Goal: Task Accomplishment & Management: Complete application form

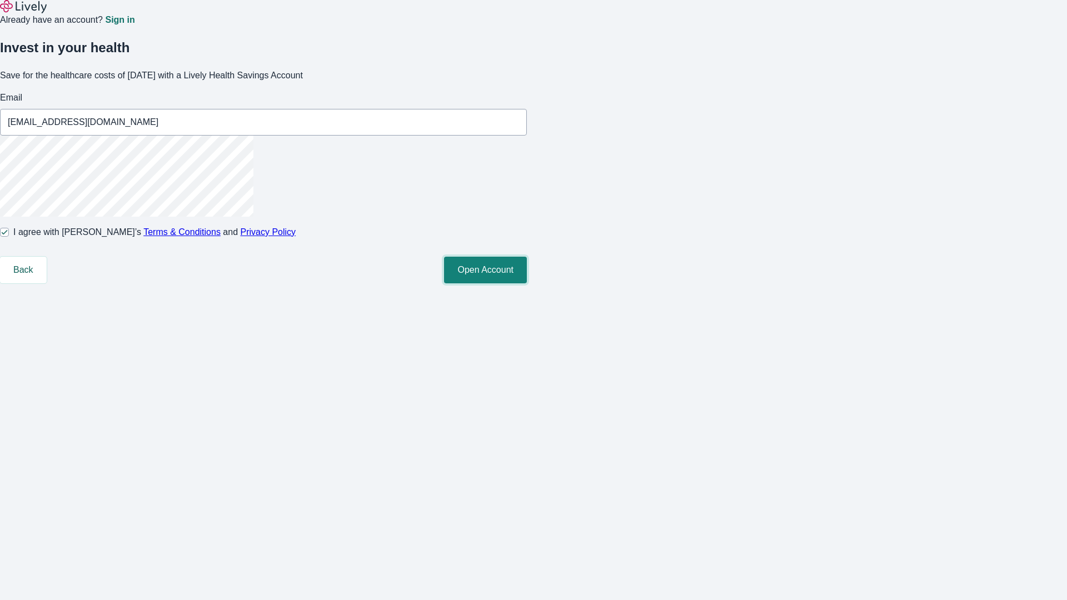
click at [527, 283] on button "Open Account" at bounding box center [485, 270] width 83 height 27
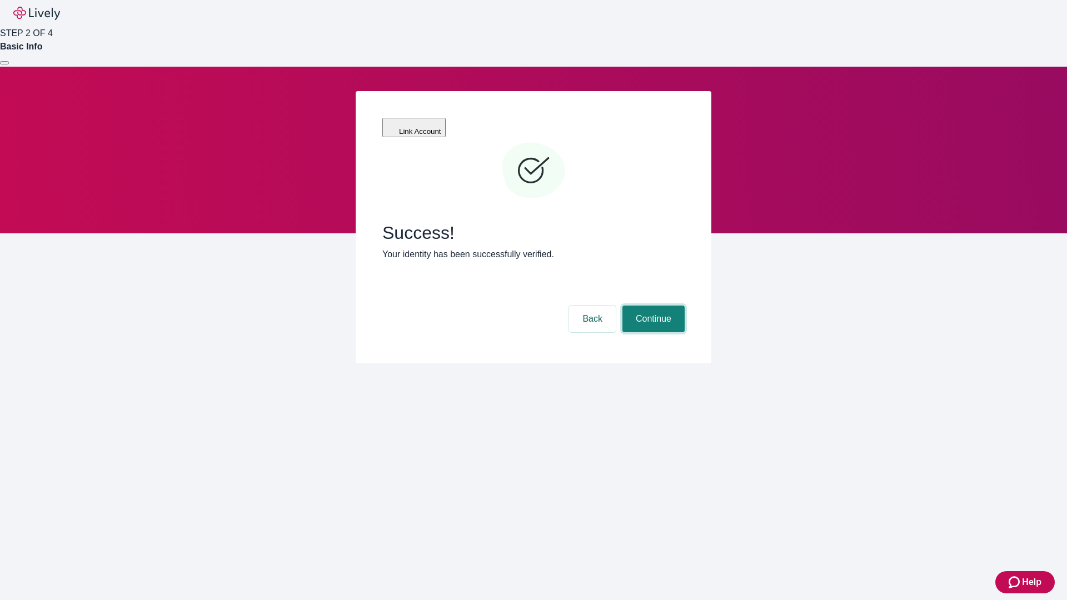
click at [652, 306] on button "Continue" at bounding box center [653, 319] width 62 height 27
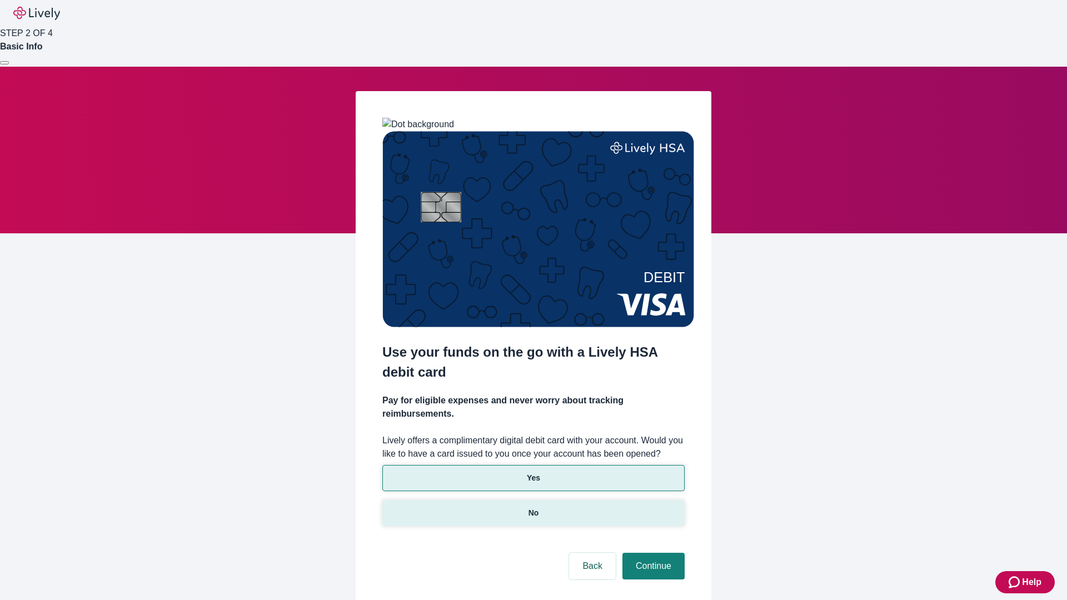
click at [533, 507] on p "No" at bounding box center [533, 513] width 11 height 12
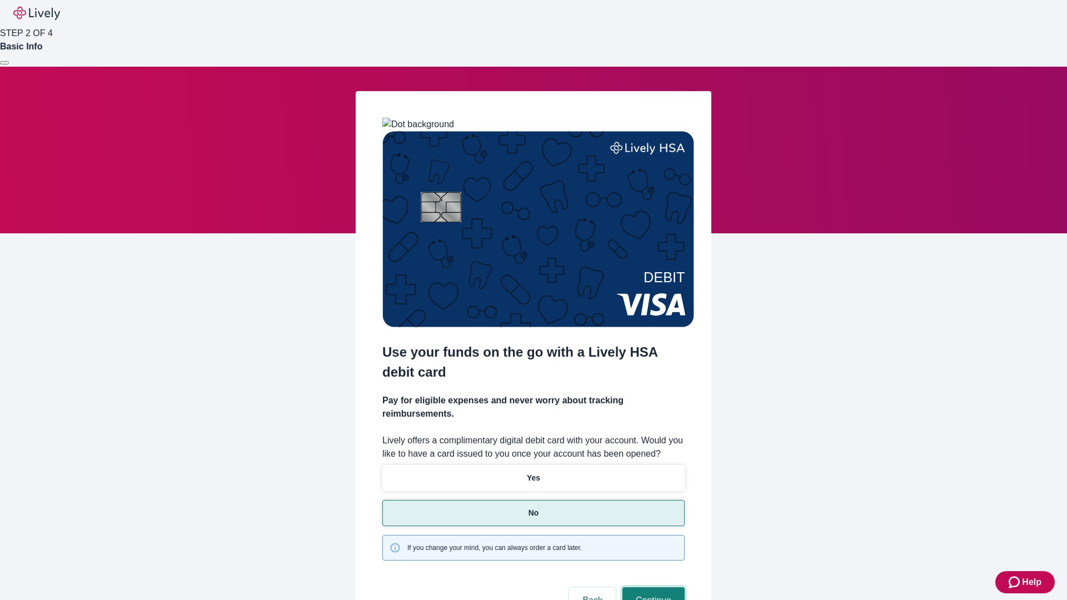
click at [652, 587] on button "Continue" at bounding box center [653, 600] width 62 height 27
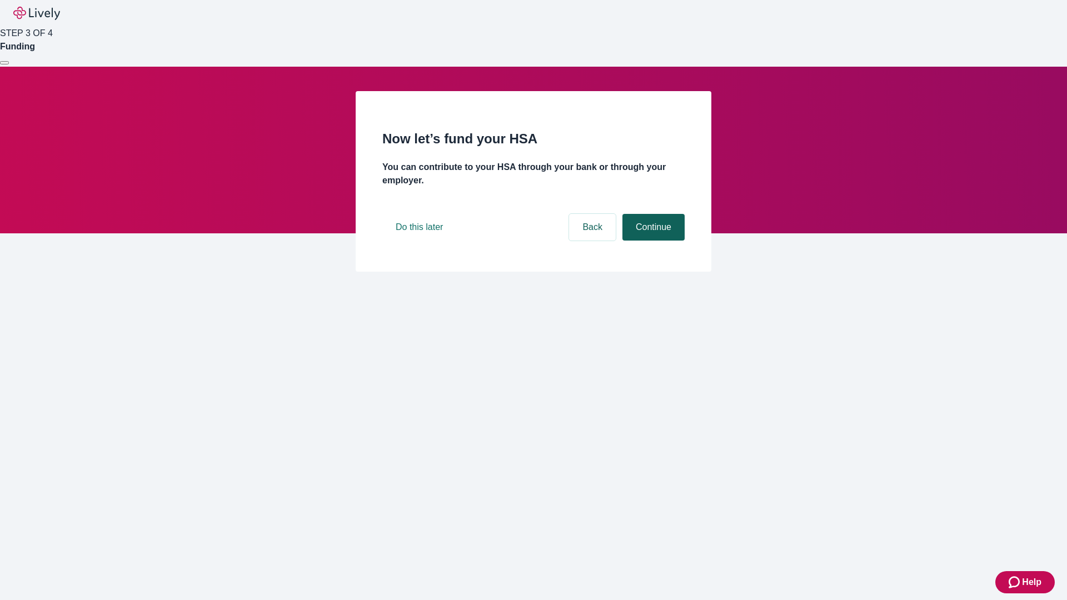
click at [652, 241] on button "Continue" at bounding box center [653, 227] width 62 height 27
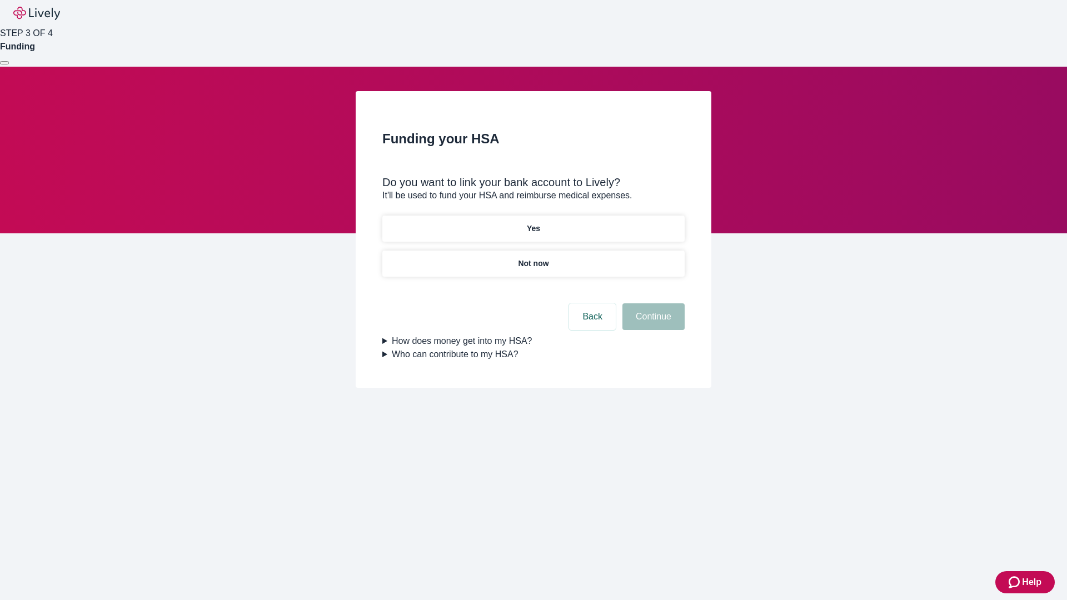
click at [533, 223] on p "Yes" at bounding box center [533, 229] width 13 height 12
click at [652, 303] on button "Continue" at bounding box center [653, 316] width 62 height 27
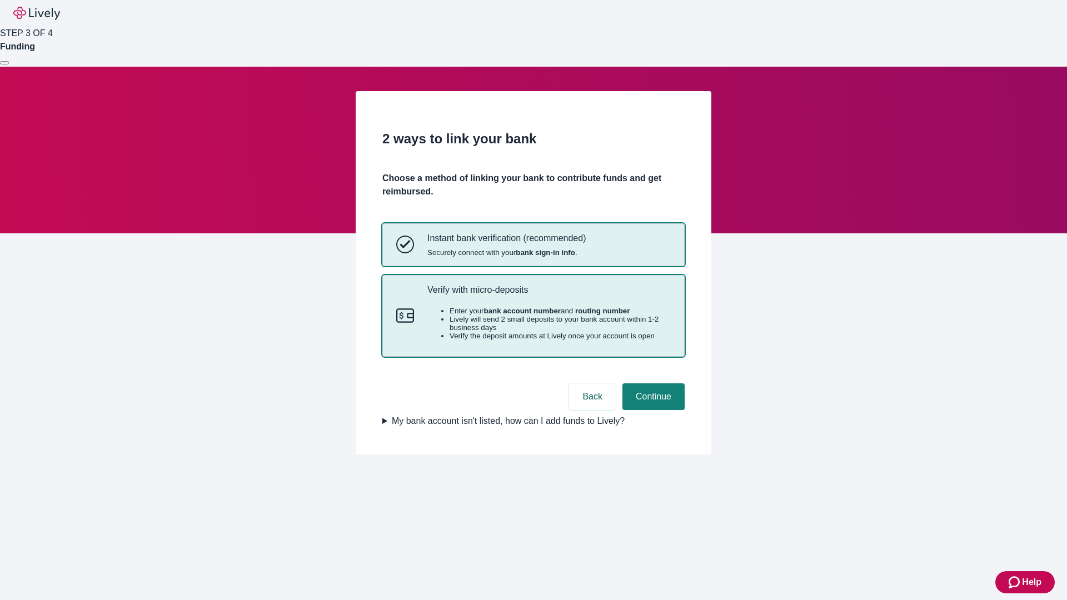
click at [548, 295] on p "Verify with micro-deposits" at bounding box center [548, 289] width 243 height 11
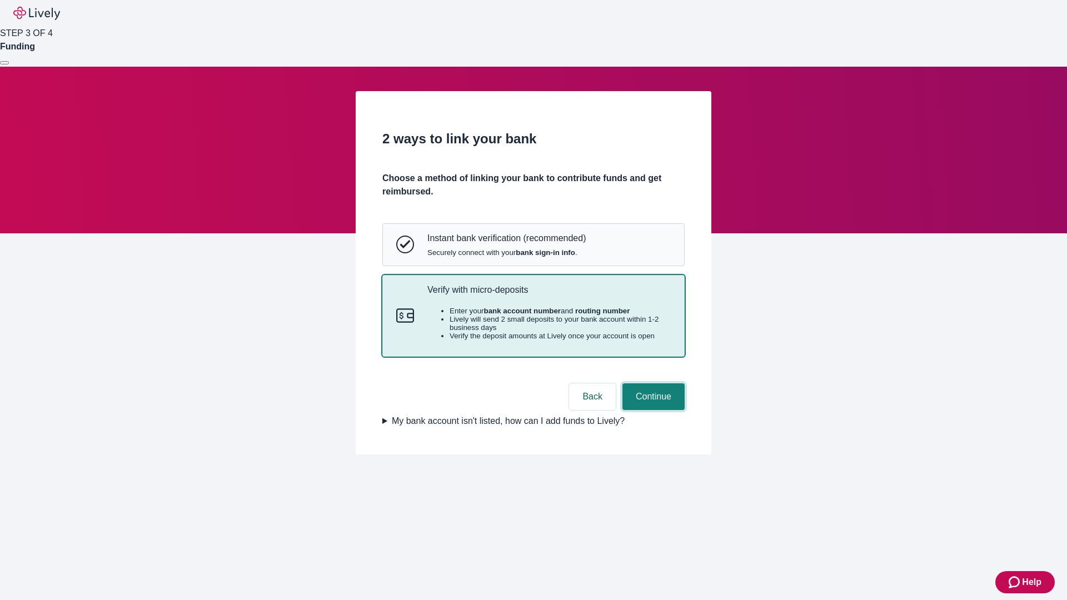
click at [652, 410] on button "Continue" at bounding box center [653, 396] width 62 height 27
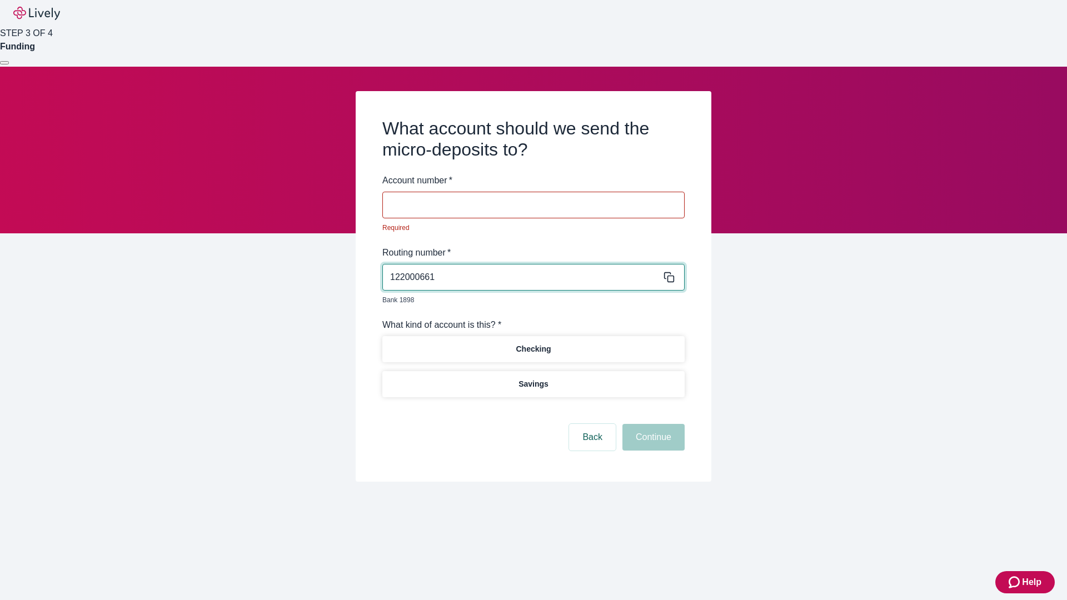
type input "122000661"
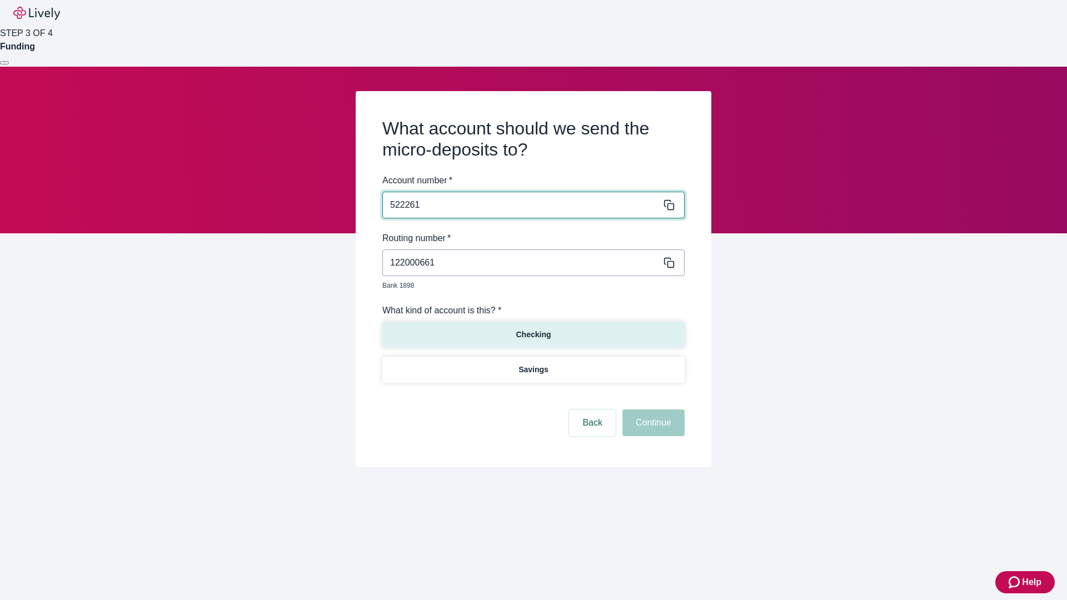
type input "522261"
click at [533, 329] on p "Checking" at bounding box center [533, 335] width 35 height 12
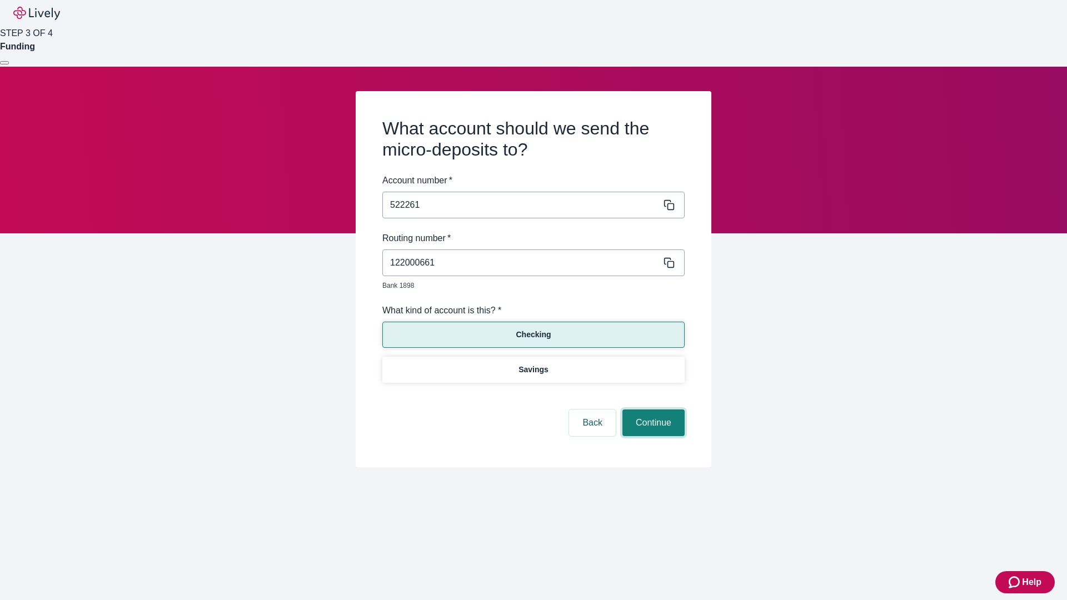
click at [652, 410] on button "Continue" at bounding box center [653, 422] width 62 height 27
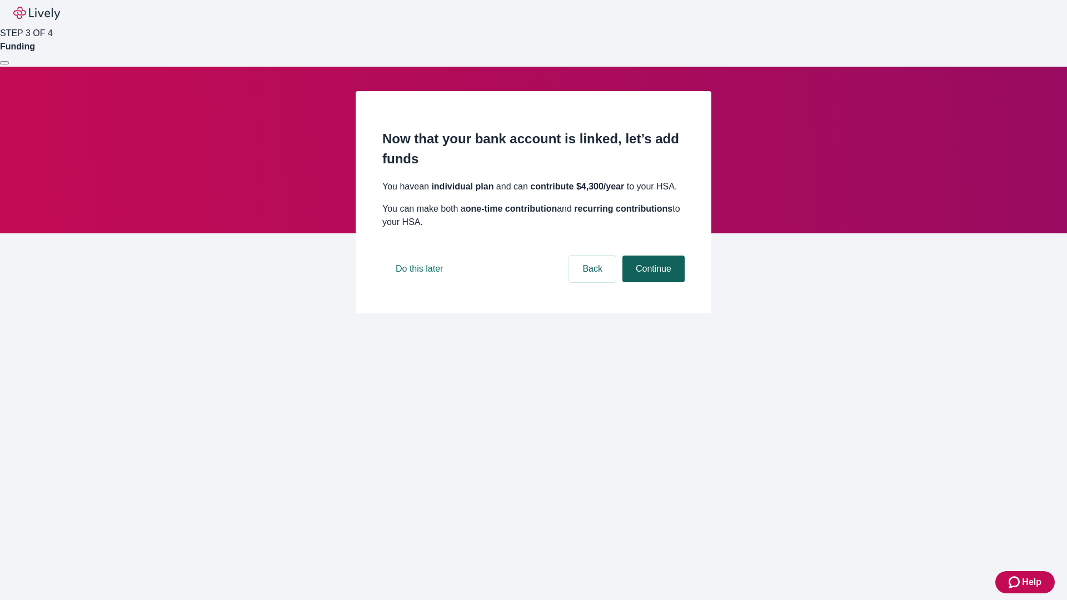
click at [652, 282] on button "Continue" at bounding box center [653, 269] width 62 height 27
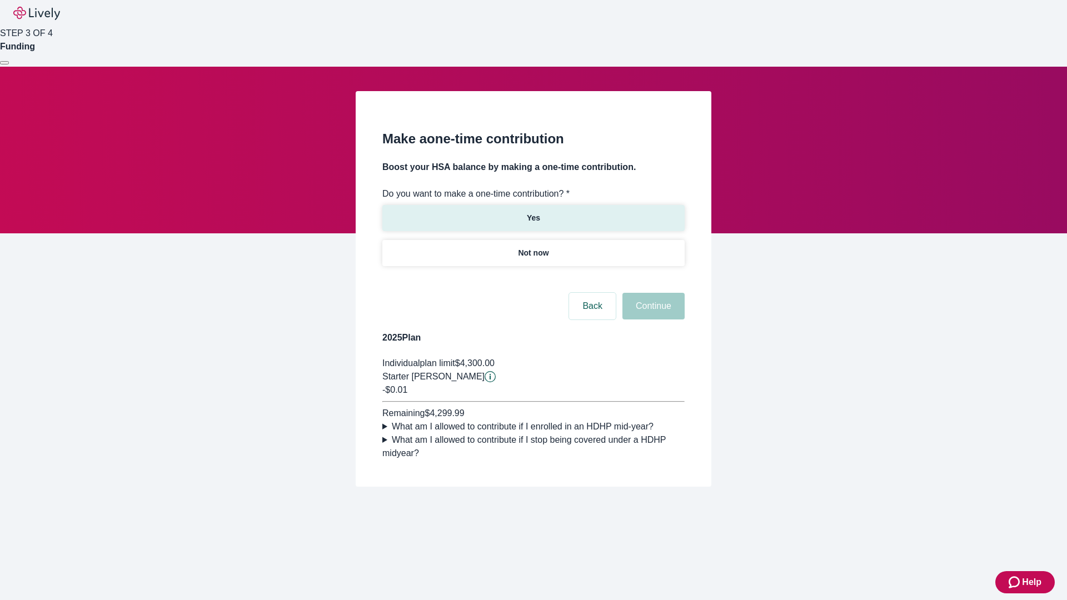
click at [533, 212] on p "Yes" at bounding box center [533, 218] width 13 height 12
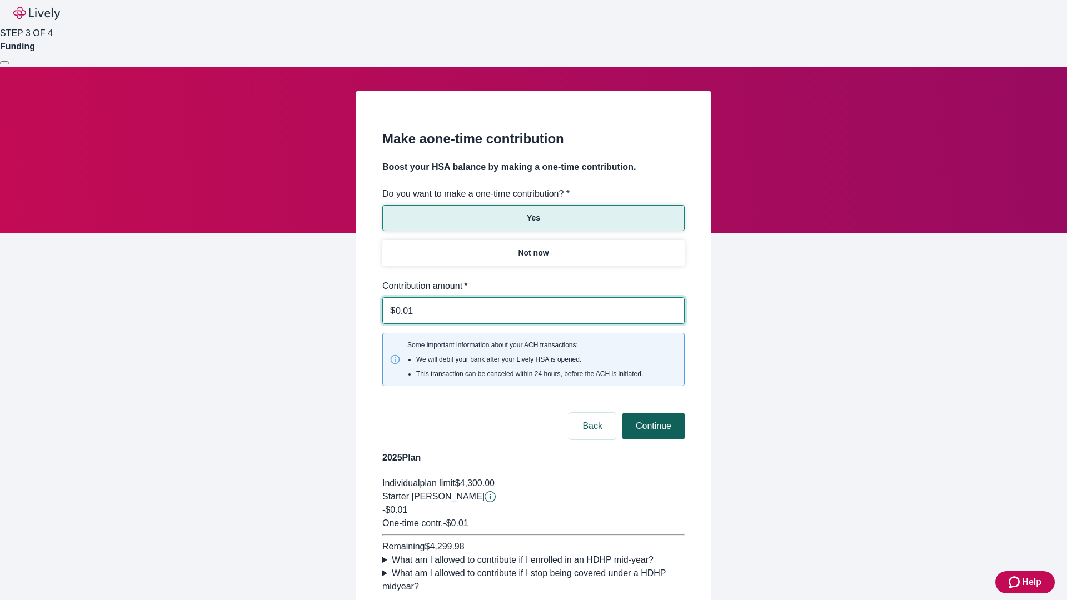
type input "0.01"
click at [652, 413] on button "Continue" at bounding box center [653, 426] width 62 height 27
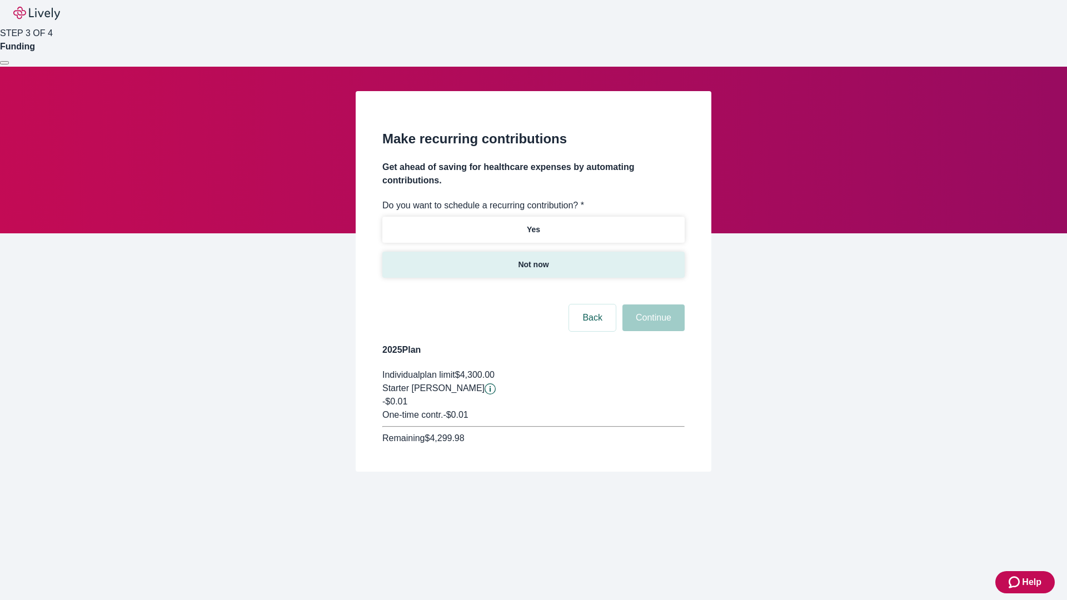
click at [533, 259] on p "Not now" at bounding box center [533, 265] width 31 height 12
click at [652, 304] on button "Continue" at bounding box center [653, 317] width 62 height 27
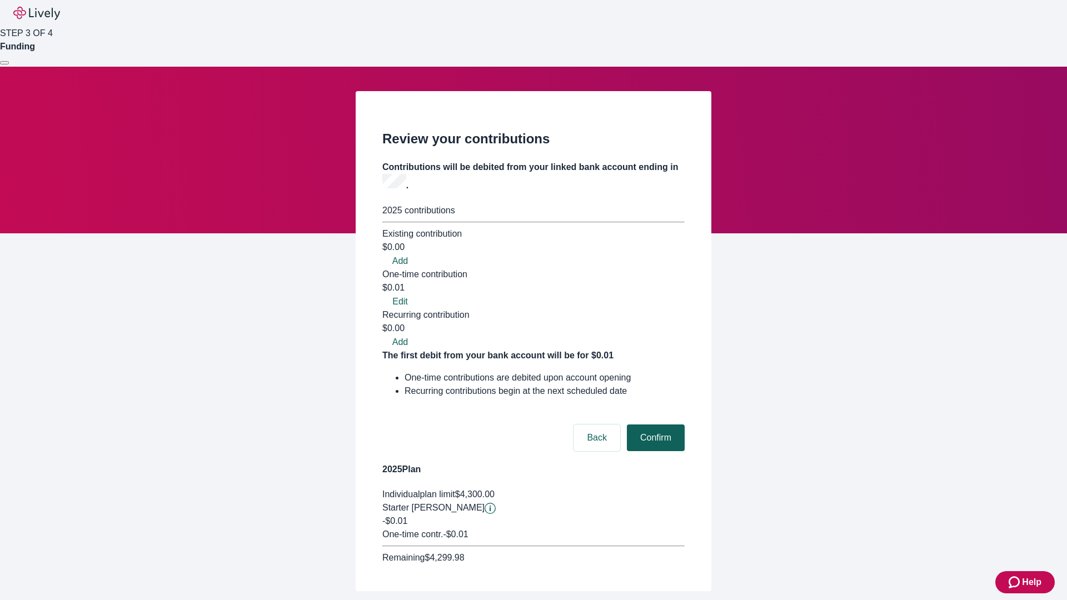
click at [654, 424] on button "Confirm" at bounding box center [656, 437] width 58 height 27
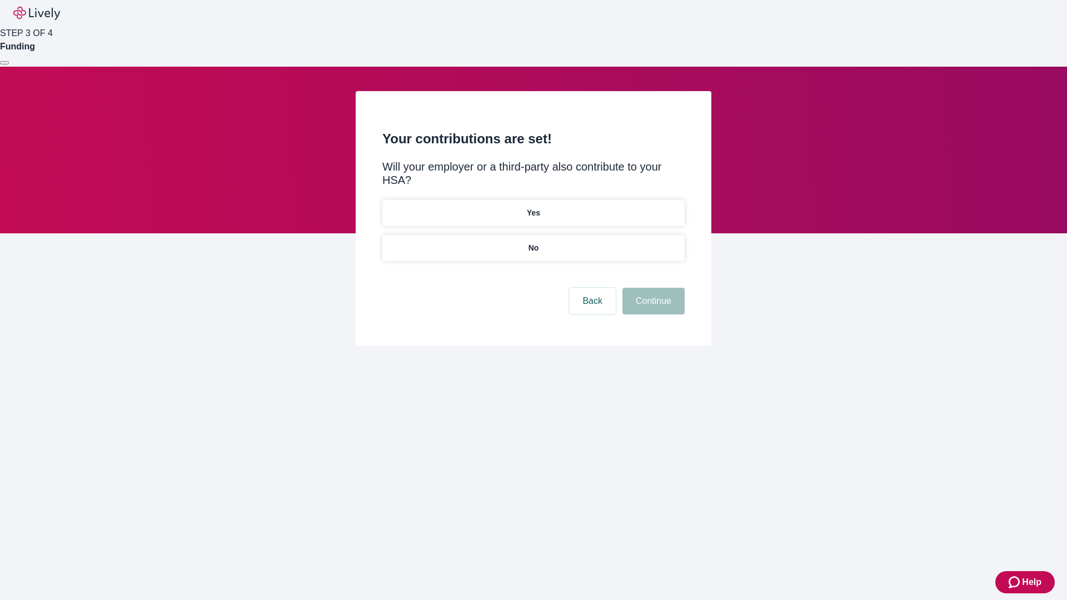
click at [533, 242] on p "No" at bounding box center [533, 248] width 11 height 12
click at [652, 288] on button "Continue" at bounding box center [653, 301] width 62 height 27
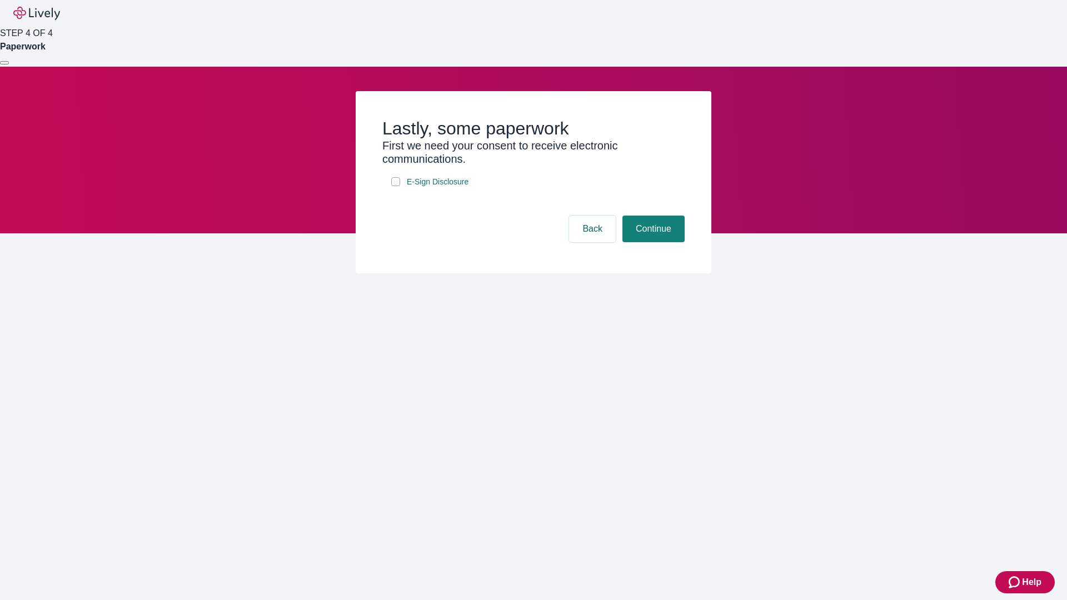
click at [396, 186] on input "E-Sign Disclosure" at bounding box center [395, 181] width 9 height 9
checkbox input "true"
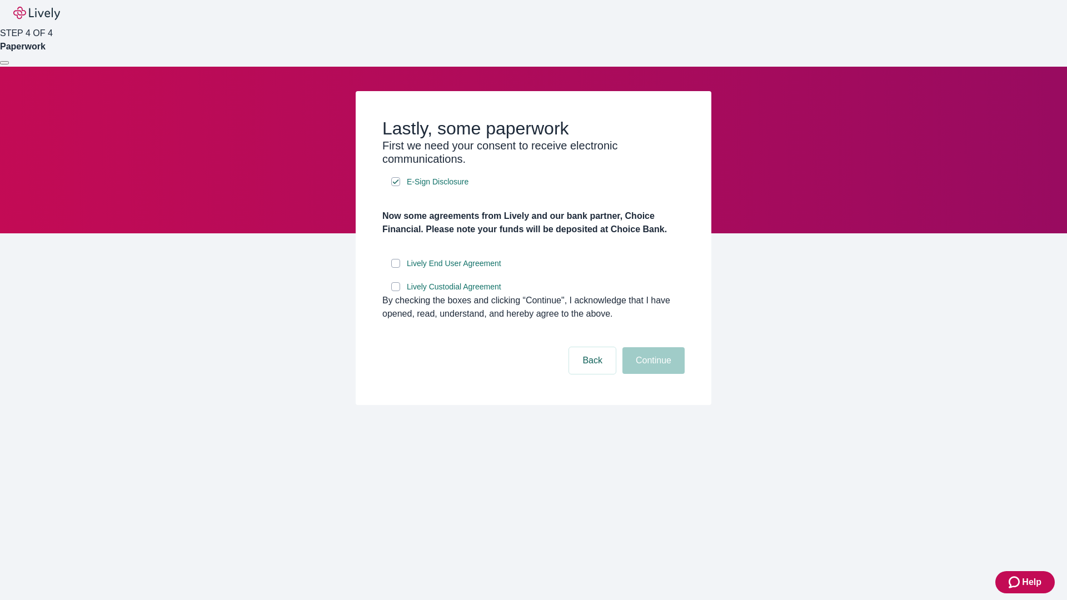
click at [396, 268] on input "Lively End User Agreement" at bounding box center [395, 263] width 9 height 9
checkbox input "true"
click at [396, 291] on input "Lively Custodial Agreement" at bounding box center [395, 286] width 9 height 9
checkbox input "true"
click at [652, 374] on button "Continue" at bounding box center [653, 360] width 62 height 27
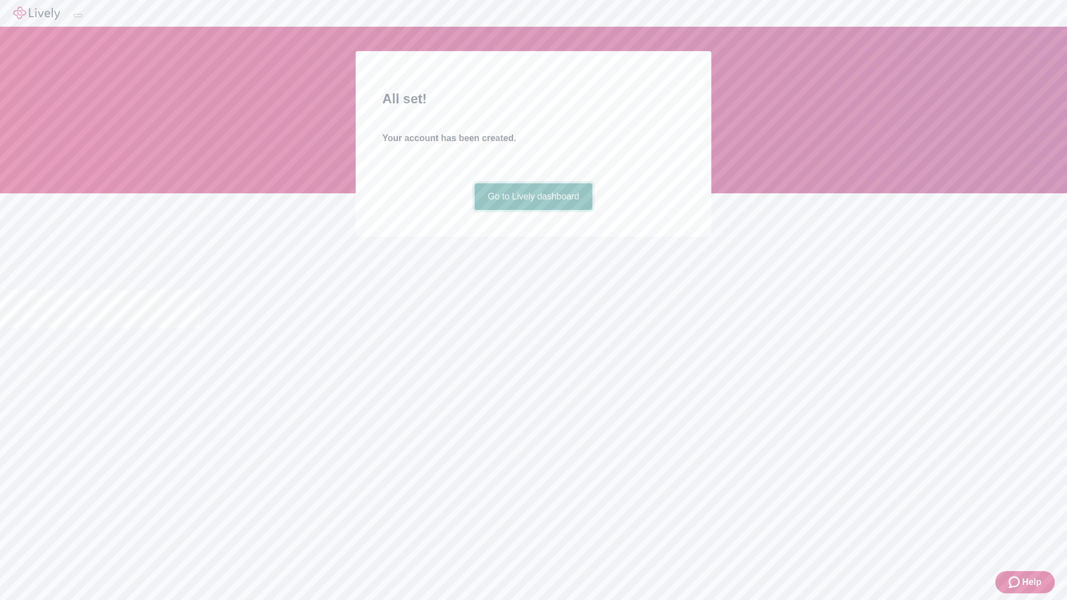
click at [533, 210] on link "Go to Lively dashboard" at bounding box center [533, 196] width 118 height 27
